Goal: Check status: Check status

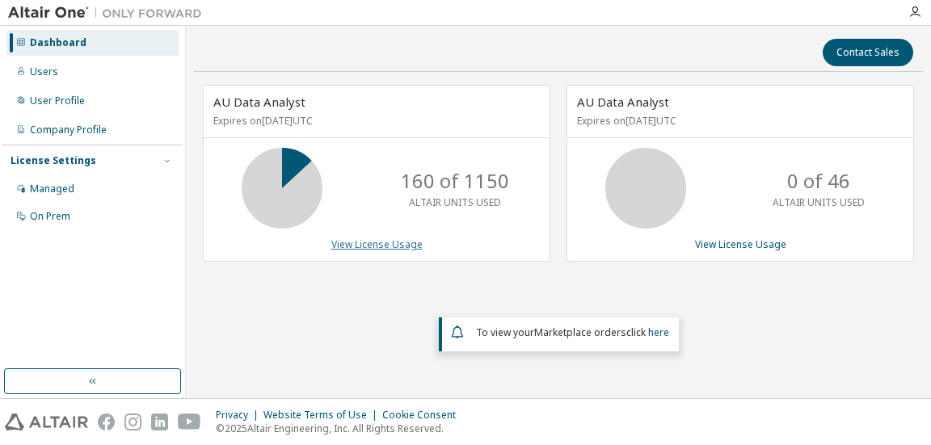
click at [364, 242] on link "View License Usage" at bounding box center [376, 245] width 91 height 14
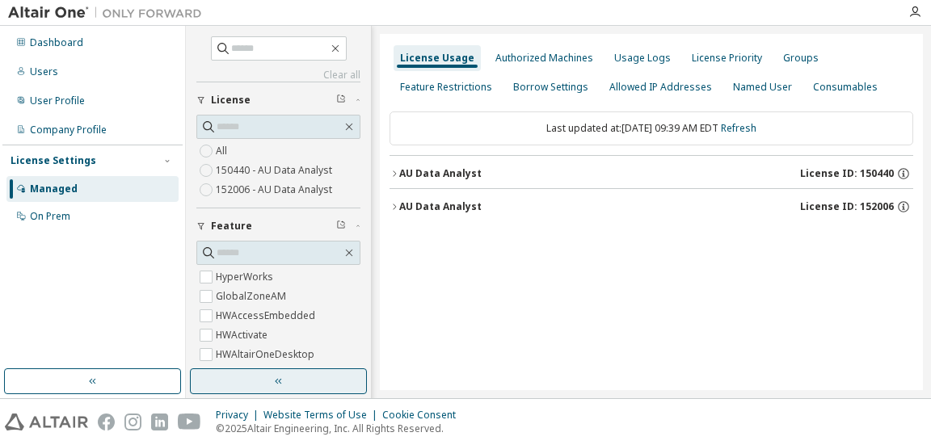
click at [270, 379] on button "button" at bounding box center [278, 382] width 177 height 26
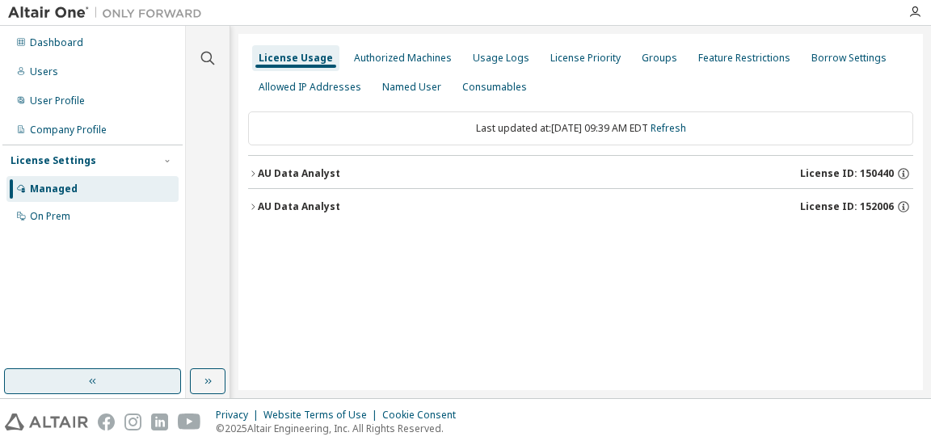
click at [128, 377] on button "button" at bounding box center [92, 382] width 177 height 26
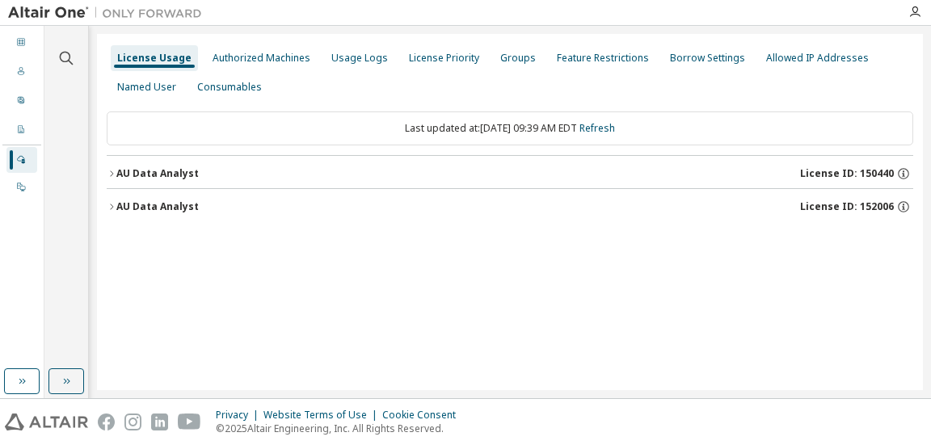
click at [180, 170] on div "AU Data Analyst" at bounding box center [157, 173] width 82 height 13
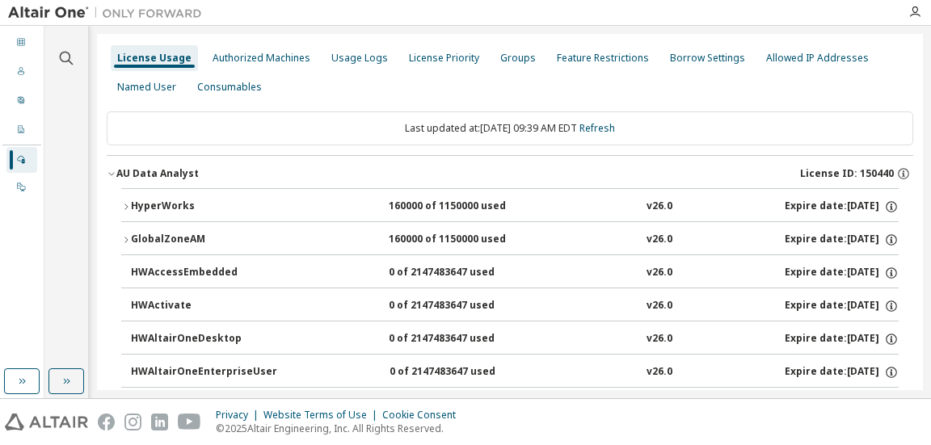
click at [199, 200] on div "HyperWorks" at bounding box center [203, 207] width 145 height 15
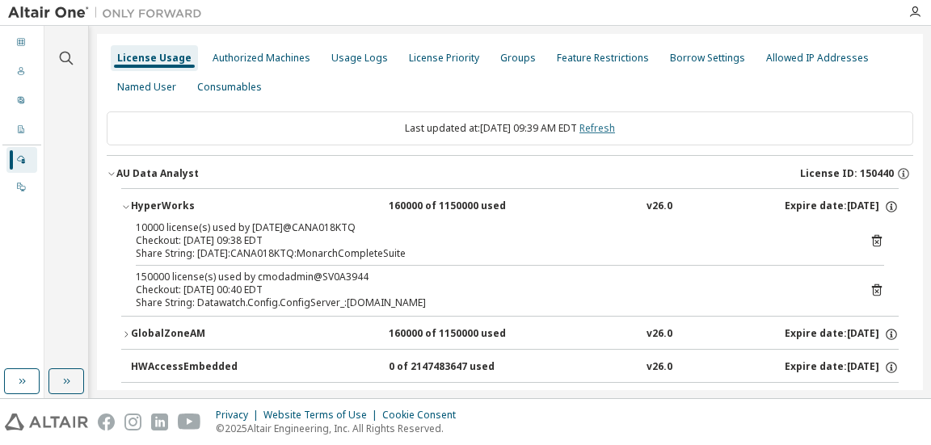
click at [611, 128] on link "Refresh" at bounding box center [597, 128] width 36 height 14
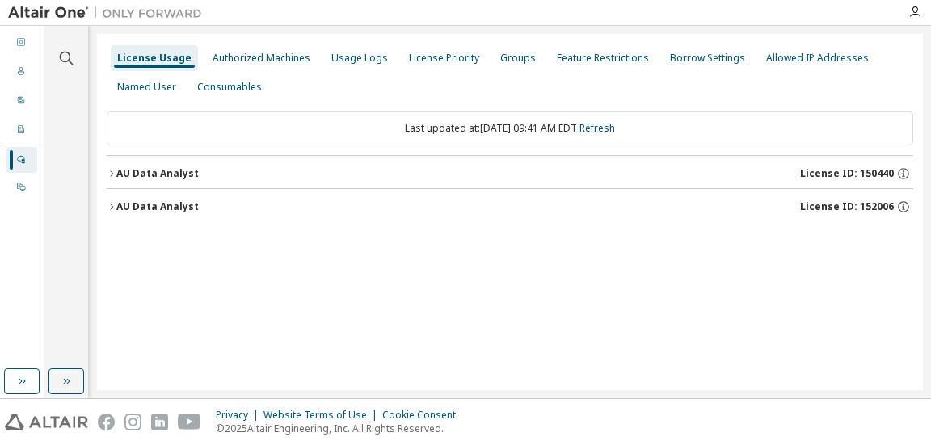
click at [160, 175] on div "AU Data Analyst" at bounding box center [157, 173] width 82 height 13
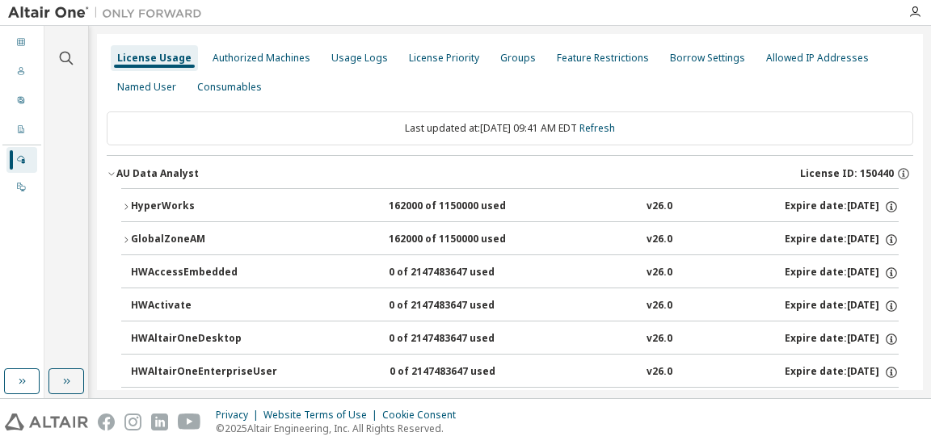
click at [163, 206] on div "HyperWorks" at bounding box center [203, 207] width 145 height 15
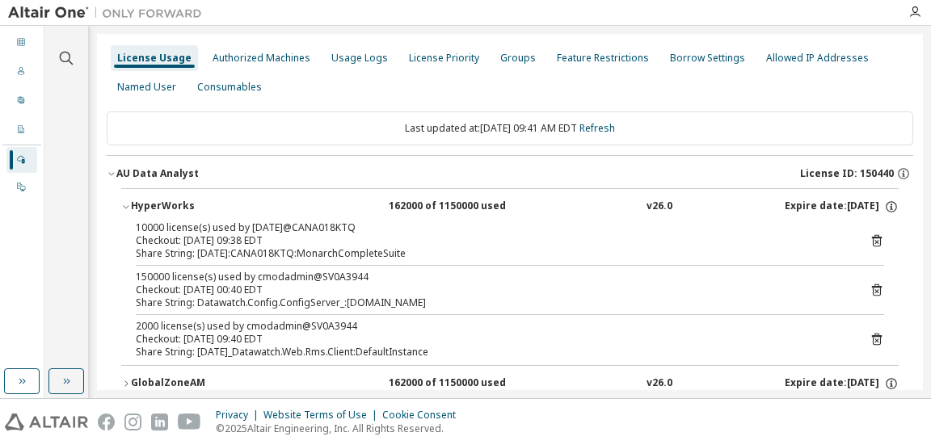
scroll to position [81, 0]
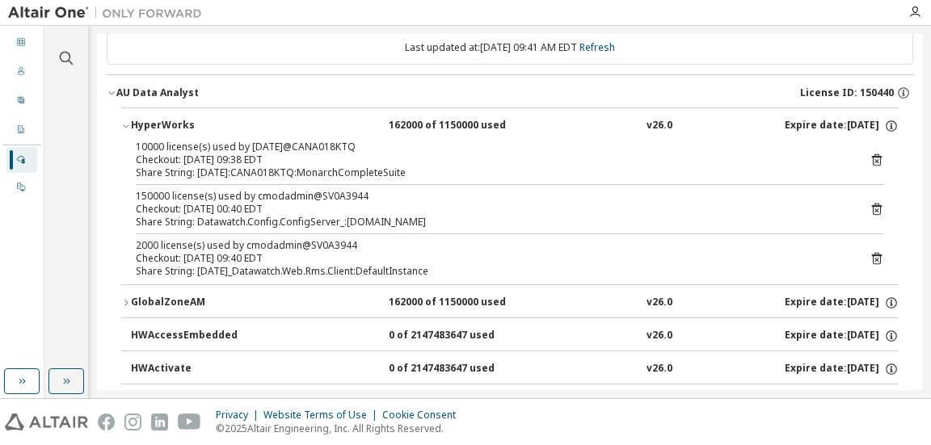
click at [66, 160] on div "Clear all Collapse on share string Only used licenses Only my usage Feature Hyp…" at bounding box center [66, 197] width 39 height 339
click at [615, 41] on link "Refresh" at bounding box center [597, 47] width 36 height 14
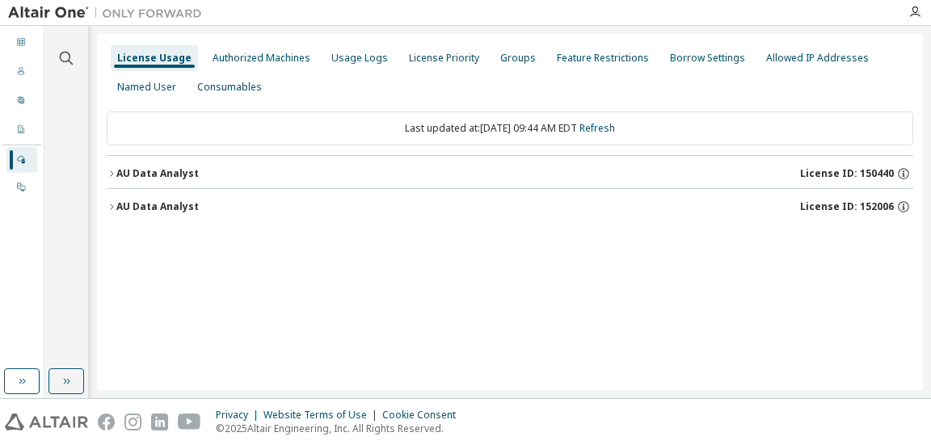
click at [177, 169] on div "AU Data Analyst" at bounding box center [157, 173] width 82 height 13
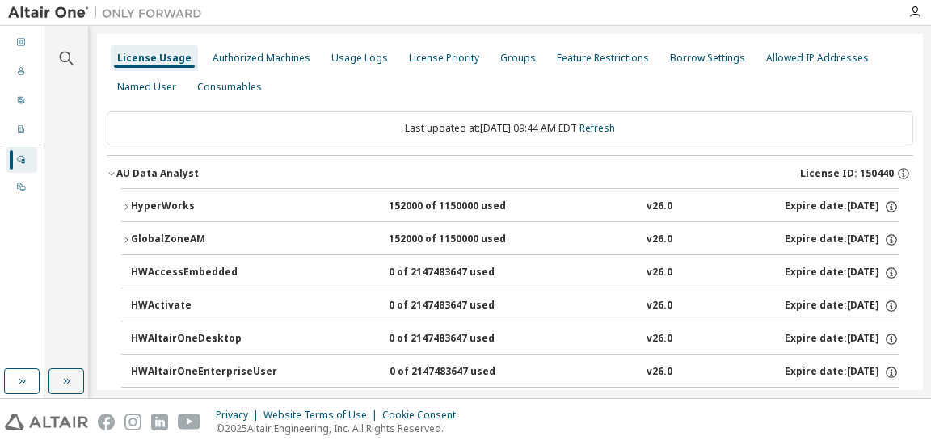
click at [162, 203] on div "HyperWorks" at bounding box center [203, 207] width 145 height 15
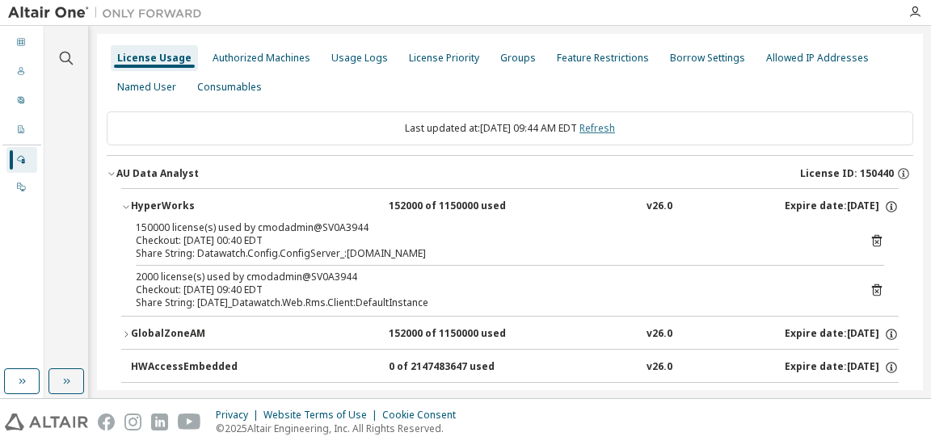
click at [610, 124] on link "Refresh" at bounding box center [597, 128] width 36 height 14
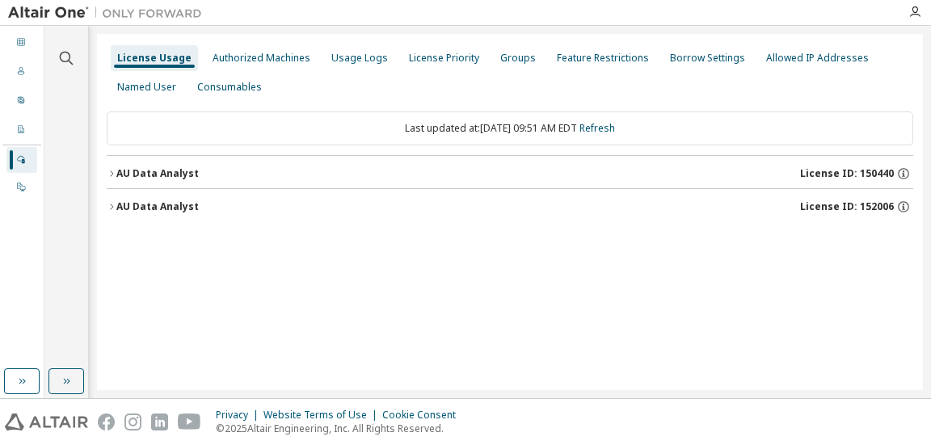
click at [181, 172] on div "AU Data Analyst" at bounding box center [157, 173] width 82 height 13
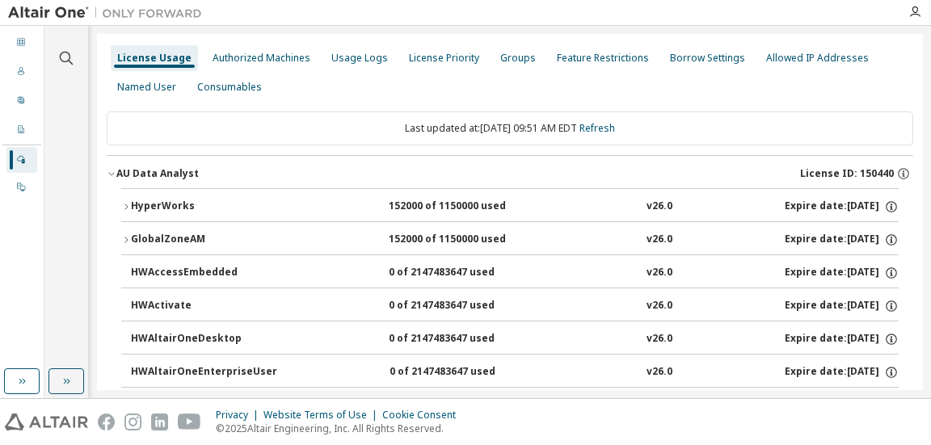
click at [166, 204] on div "HyperWorks" at bounding box center [203, 207] width 145 height 15
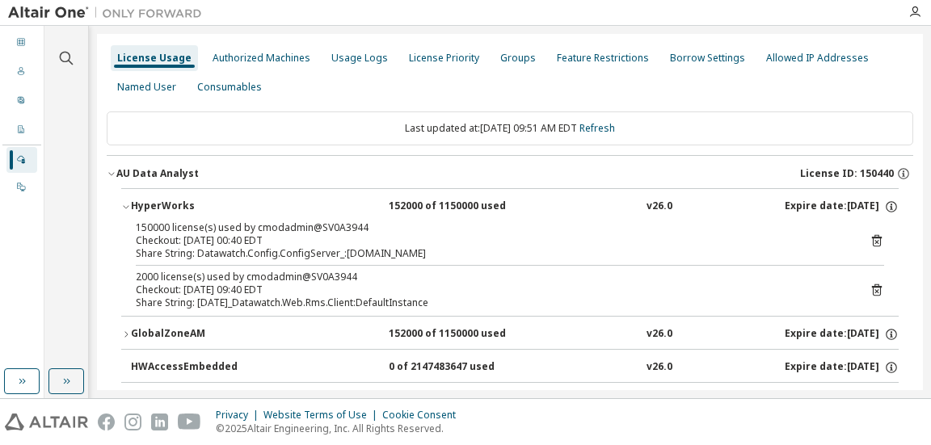
scroll to position [81, 0]
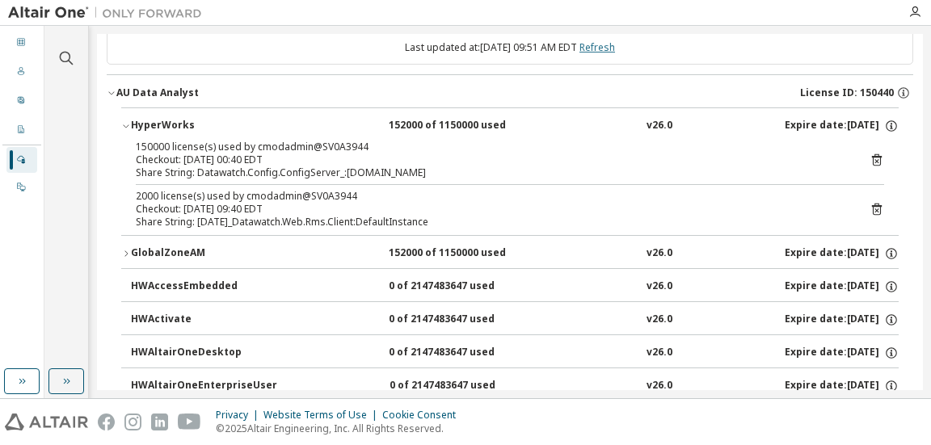
click at [609, 49] on link "Refresh" at bounding box center [597, 47] width 36 height 14
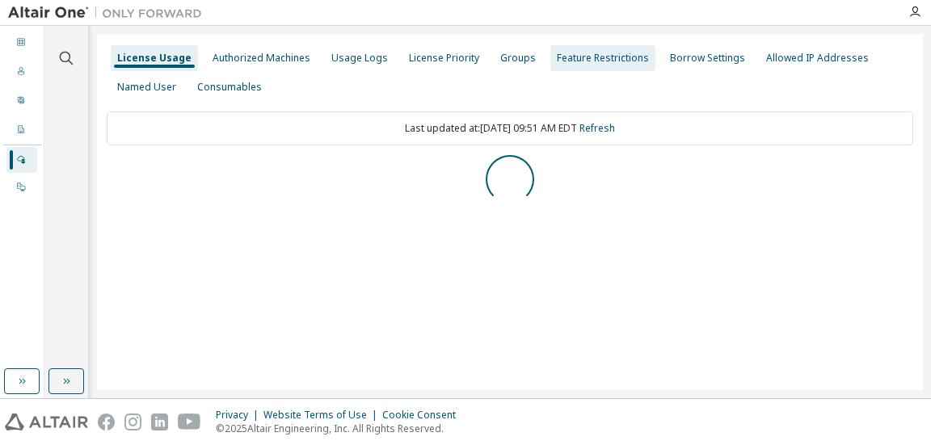
scroll to position [0, 0]
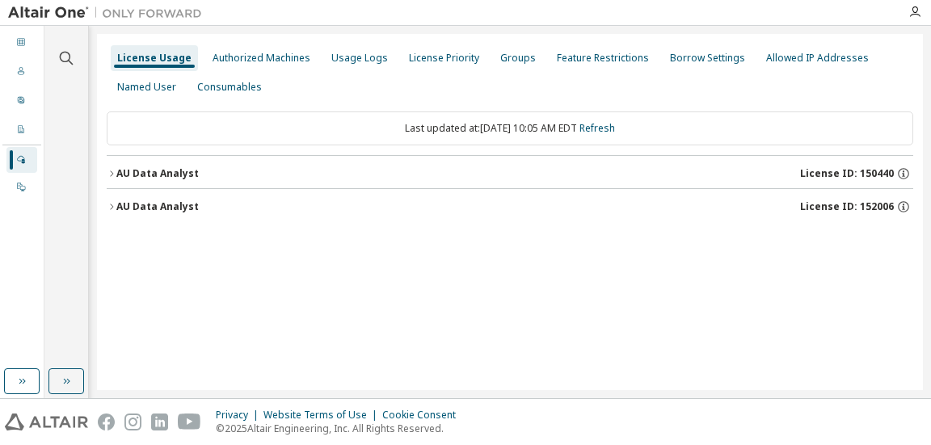
click at [175, 171] on div "AU Data Analyst" at bounding box center [157, 173] width 82 height 13
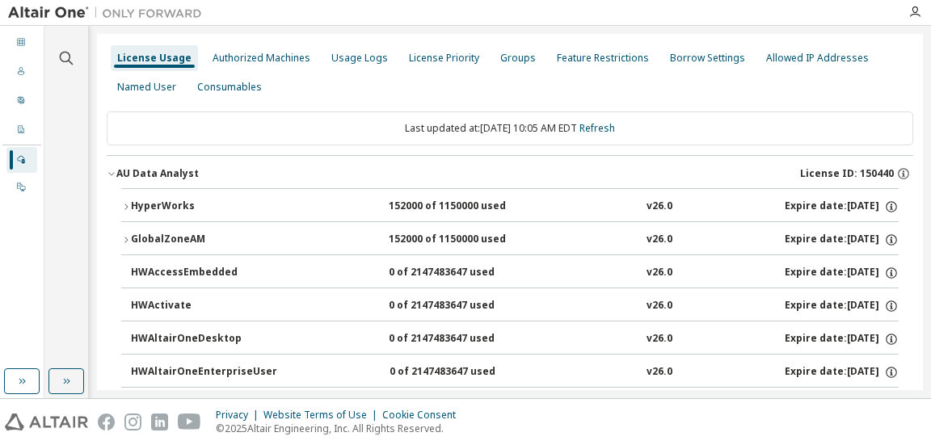
click at [184, 200] on div "HyperWorks" at bounding box center [203, 207] width 145 height 15
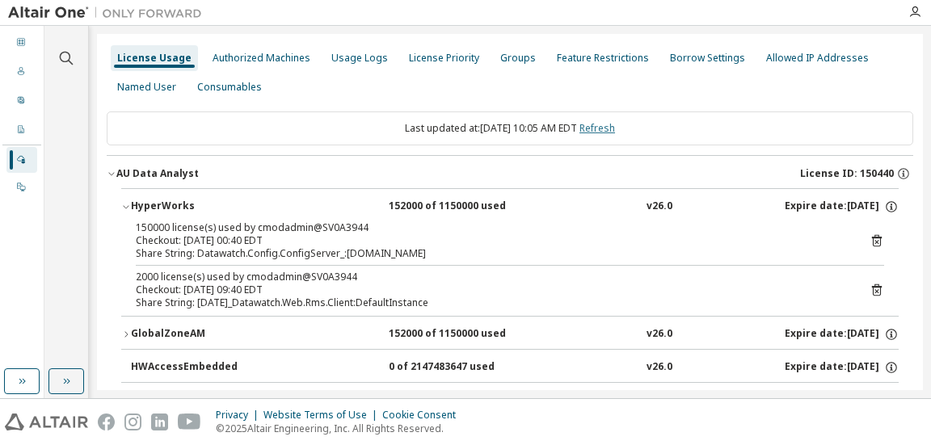
click at [608, 129] on link "Refresh" at bounding box center [597, 128] width 36 height 14
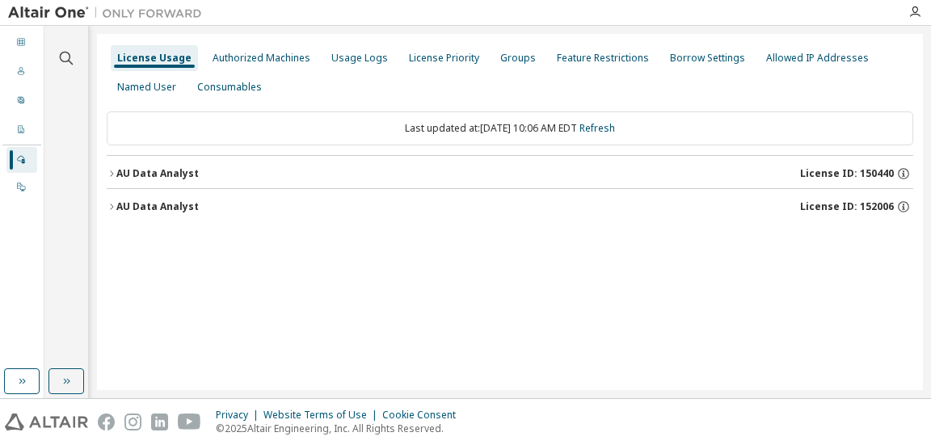
click at [180, 168] on div "AU Data Analyst" at bounding box center [157, 173] width 82 height 13
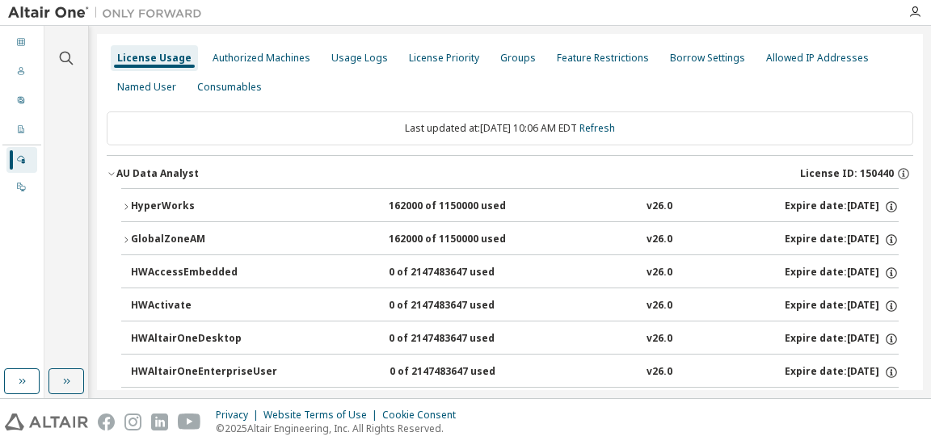
click at [181, 200] on div "HyperWorks" at bounding box center [203, 207] width 145 height 15
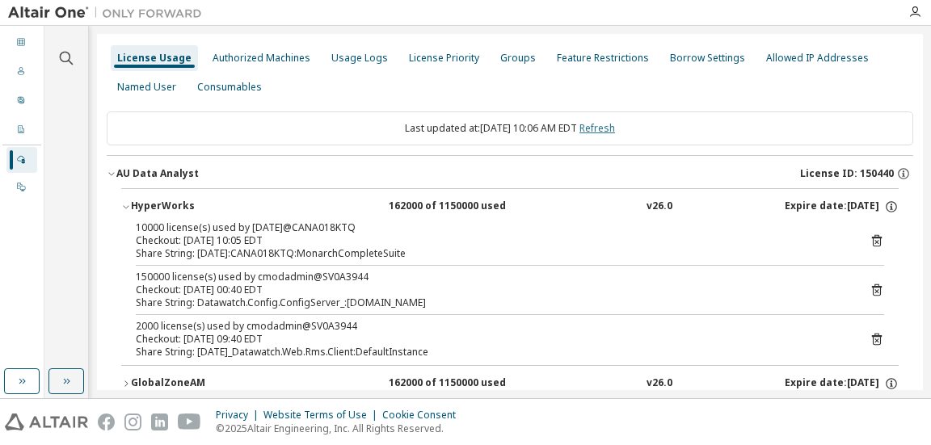
click at [610, 123] on link "Refresh" at bounding box center [597, 128] width 36 height 14
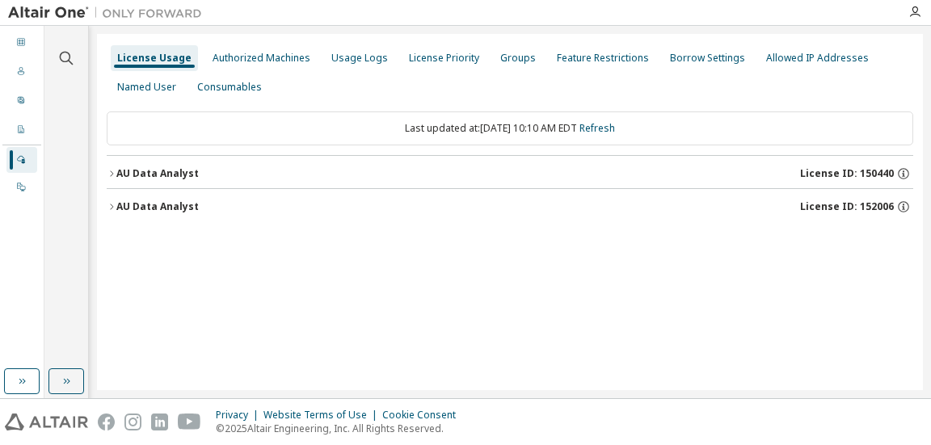
click at [180, 167] on div "AU Data Analyst" at bounding box center [157, 173] width 82 height 13
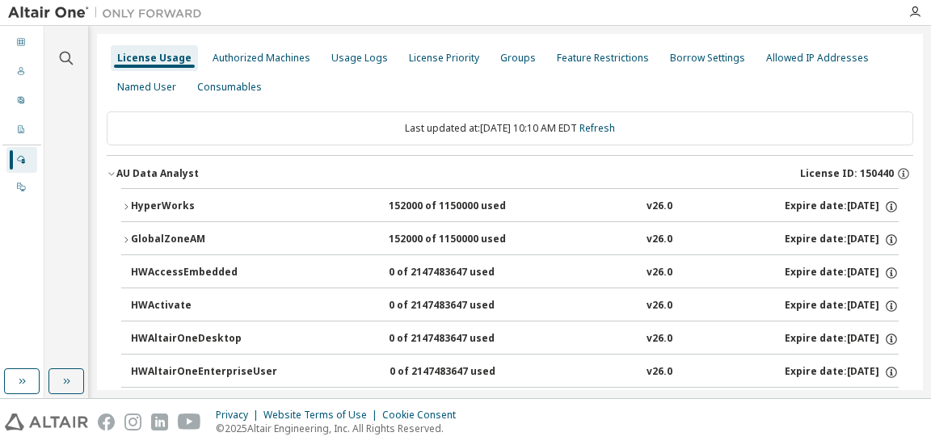
click at [171, 208] on div "HyperWorks" at bounding box center [203, 207] width 145 height 15
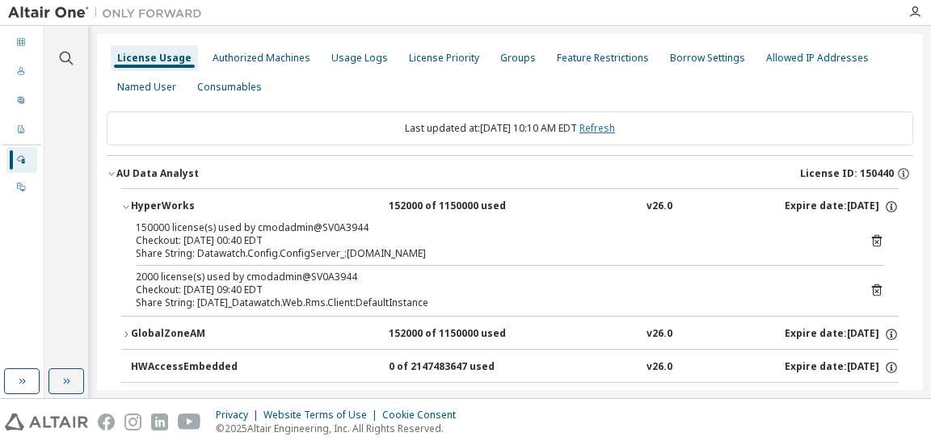
click at [602, 131] on link "Refresh" at bounding box center [597, 128] width 36 height 14
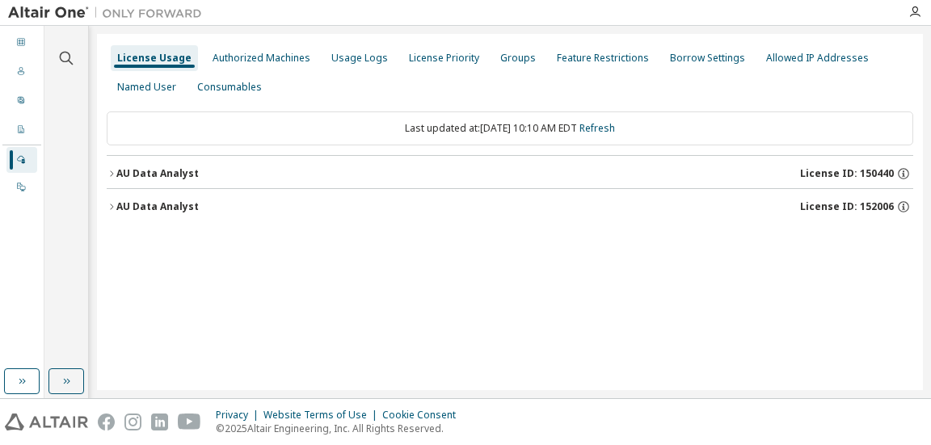
click at [185, 173] on div "AU Data Analyst" at bounding box center [157, 173] width 82 height 13
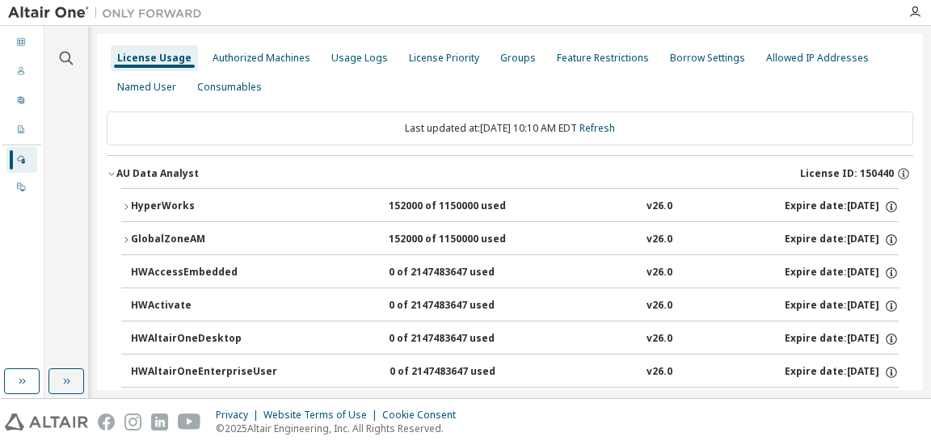
click at [194, 212] on div "HyperWorks" at bounding box center [203, 207] width 145 height 15
